Goal: Information Seeking & Learning: Learn about a topic

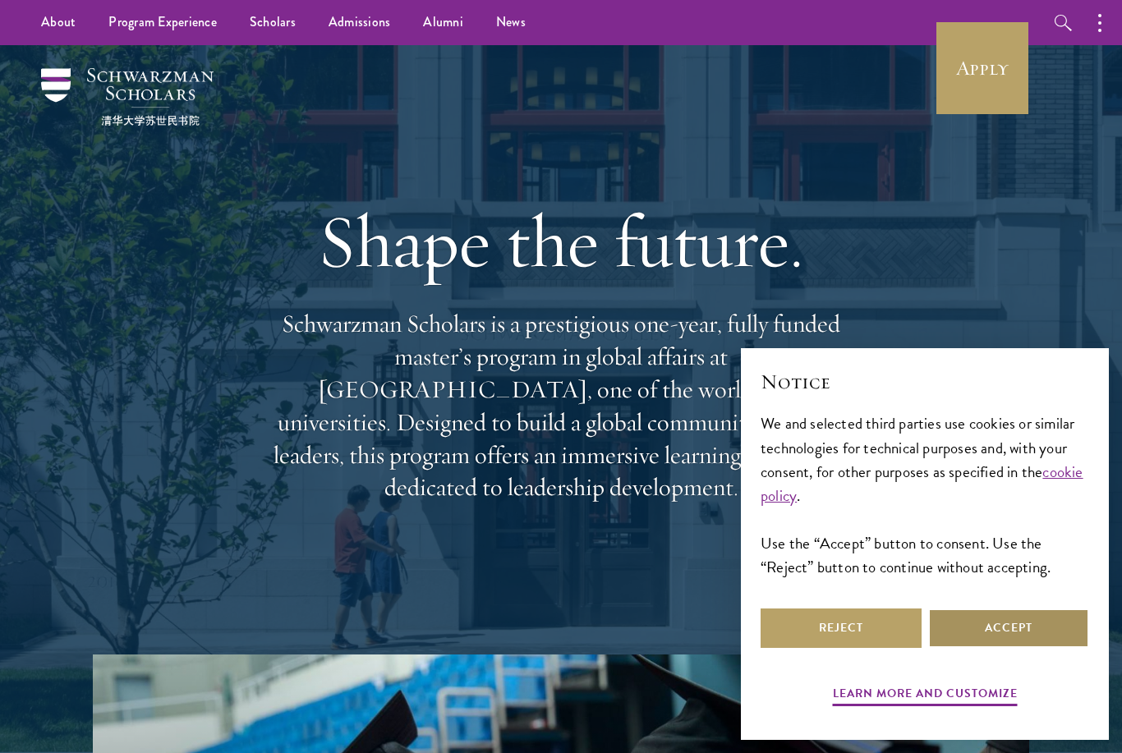
click at [1009, 617] on button "Accept" at bounding box center [1008, 627] width 161 height 39
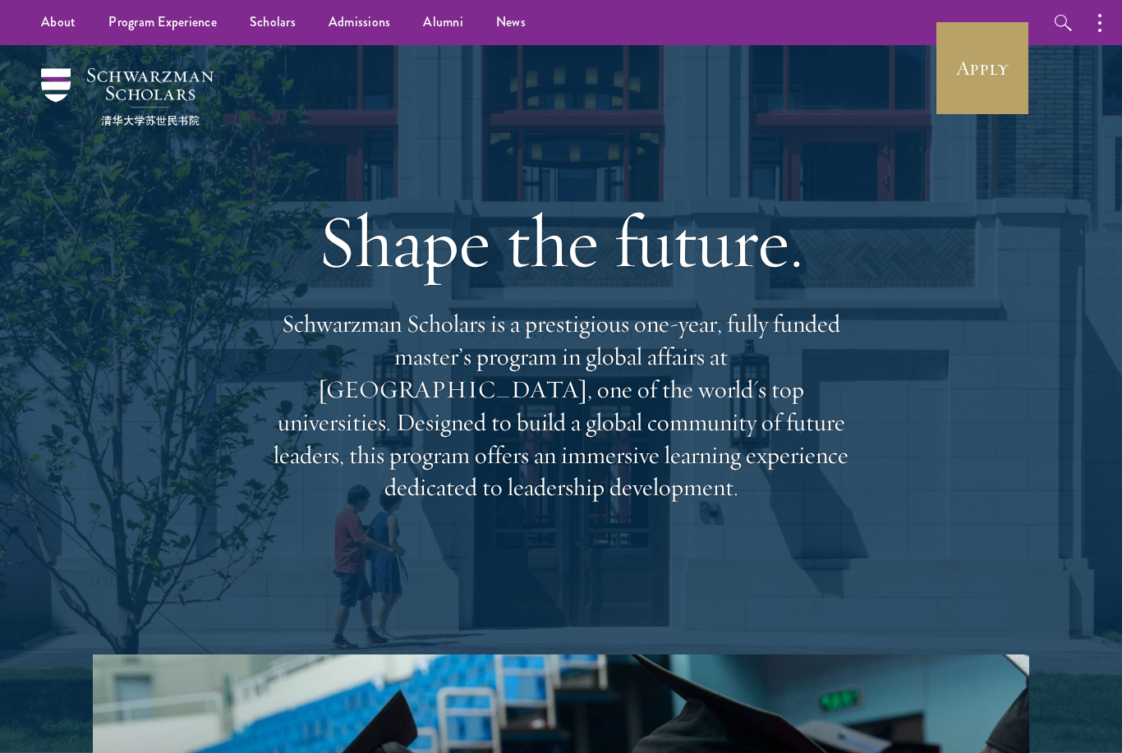
click at [284, 17] on link "Scholars" at bounding box center [272, 22] width 79 height 45
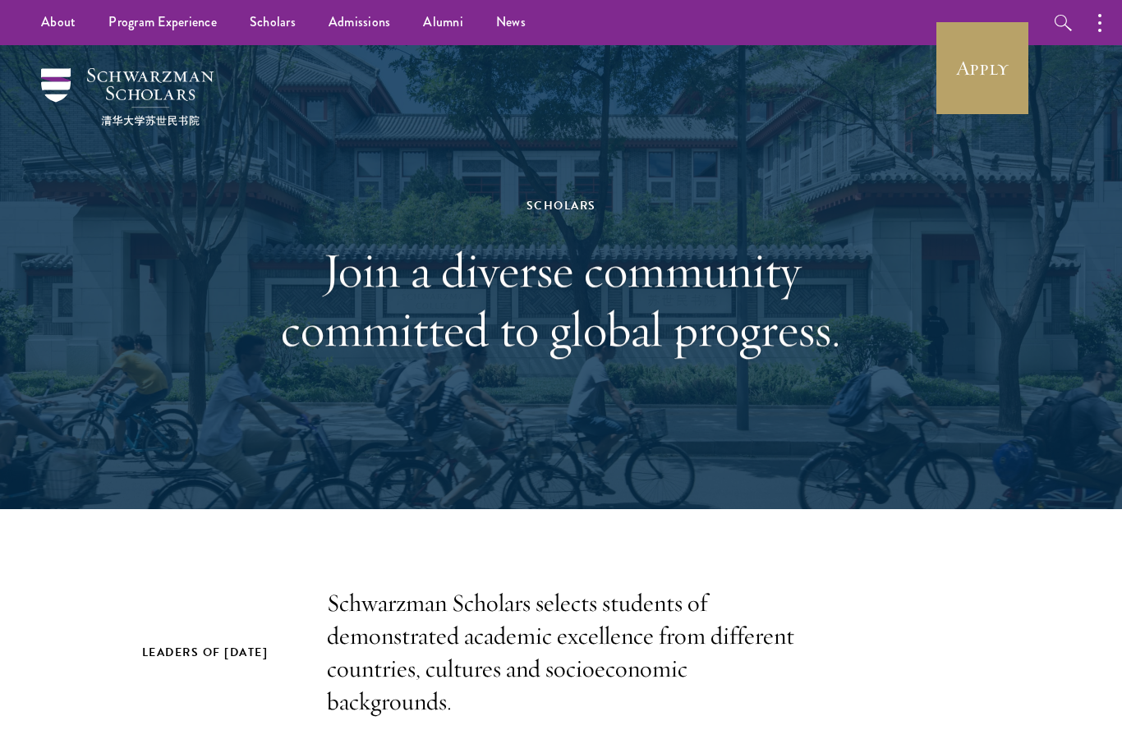
click at [370, 22] on link "Admissions" at bounding box center [359, 22] width 95 height 45
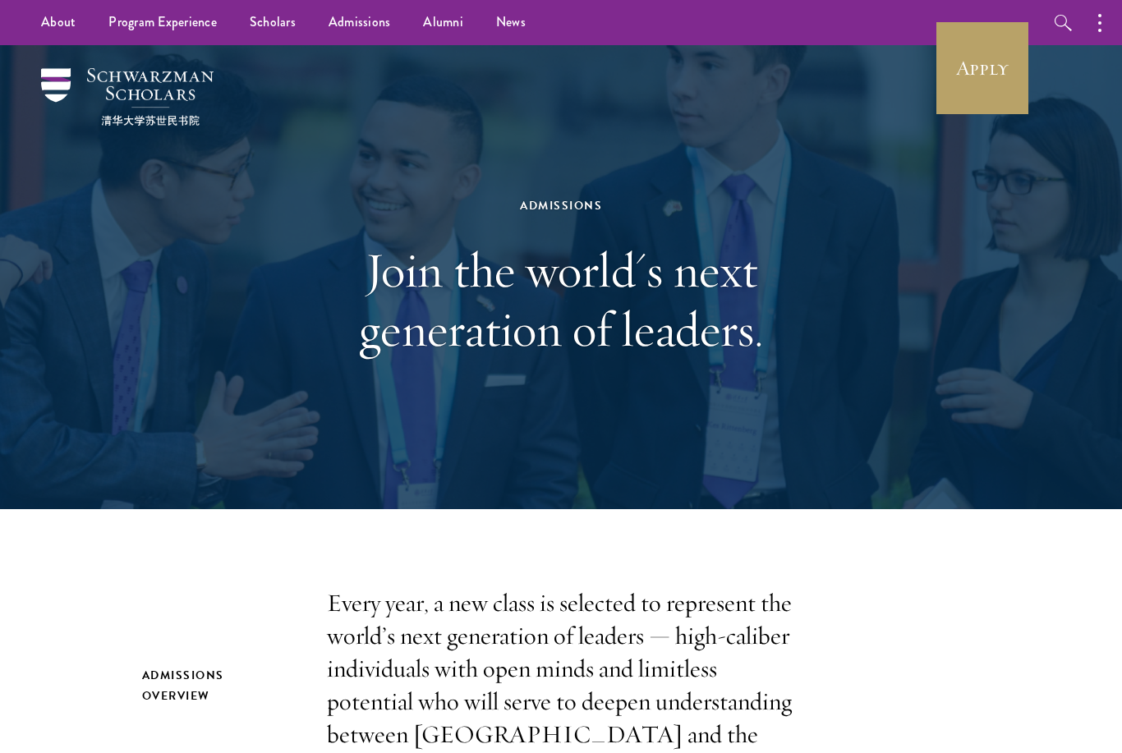
click at [0, 0] on li "Overview" at bounding box center [0, 0] width 0 height 0
click at [0, 0] on link "Overview" at bounding box center [0, 0] width 0 height 0
